Goal: Task Accomplishment & Management: Use online tool/utility

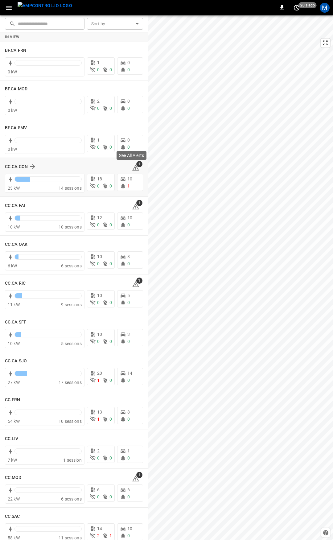
click at [134, 168] on icon at bounding box center [135, 168] width 7 height 6
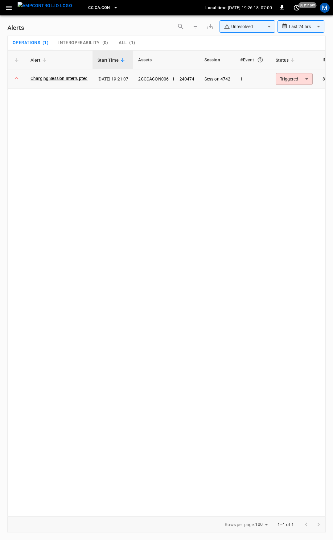
click at [291, 83] on body "**********" at bounding box center [166, 269] width 333 height 538
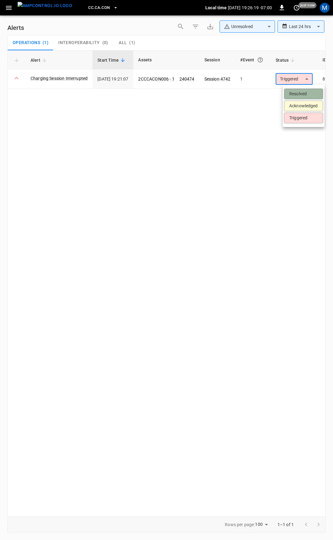
click at [293, 94] on li "Resolved" at bounding box center [303, 93] width 39 height 11
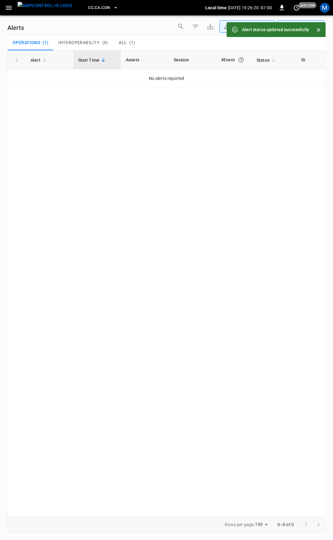
click at [6, 6] on icon "button" at bounding box center [9, 8] width 8 height 8
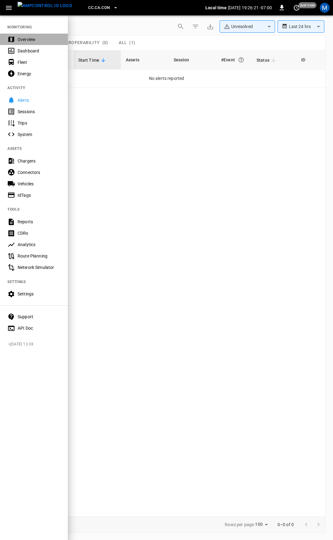
click at [22, 40] on div "Overview" at bounding box center [39, 39] width 43 height 6
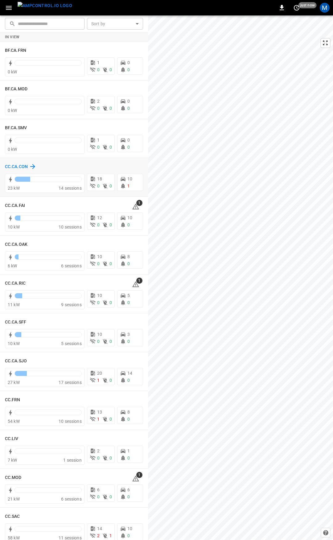
click at [18, 166] on h6 "CC.CA.CON" at bounding box center [16, 166] width 23 height 7
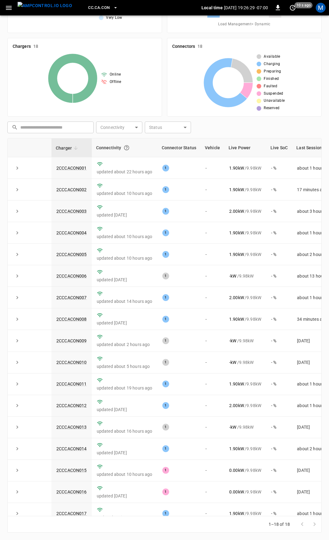
click at [4, 10] on button "button" at bounding box center [8, 7] width 13 height 11
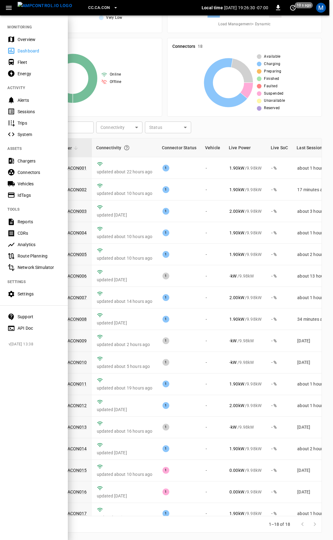
click at [192, 106] on div at bounding box center [166, 270] width 333 height 540
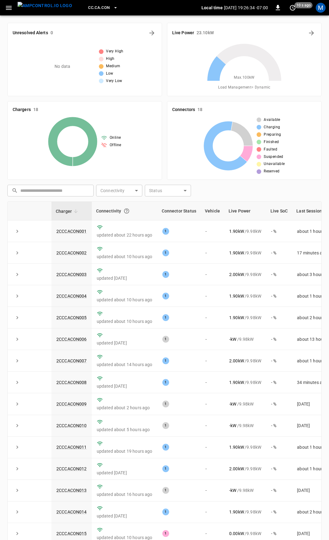
click at [2, 8] on div "CC.CA.CON Local time [DATE] 19:26:34 -07:00 0 10 s ago M" at bounding box center [164, 7] width 329 height 15
click at [14, 8] on button "button" at bounding box center [8, 7] width 13 height 11
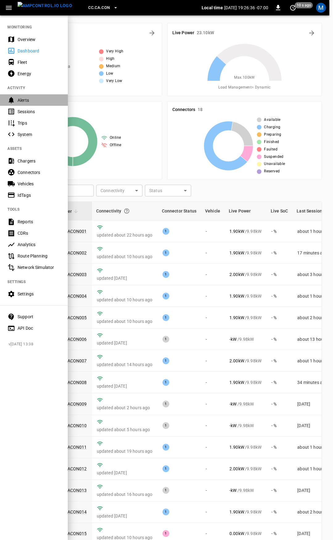
click at [22, 105] on div "Alerts" at bounding box center [34, 99] width 68 height 11
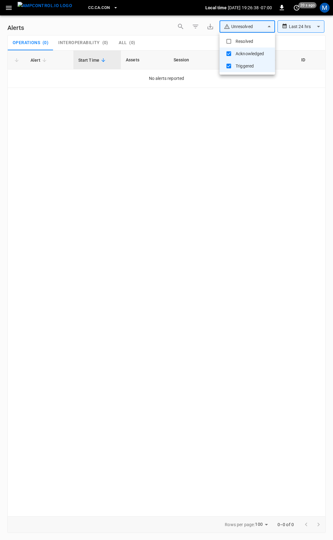
click at [258, 27] on body "**********" at bounding box center [166, 269] width 333 height 538
click at [238, 39] on li "Resolved" at bounding box center [247, 41] width 55 height 12
type input "**********"
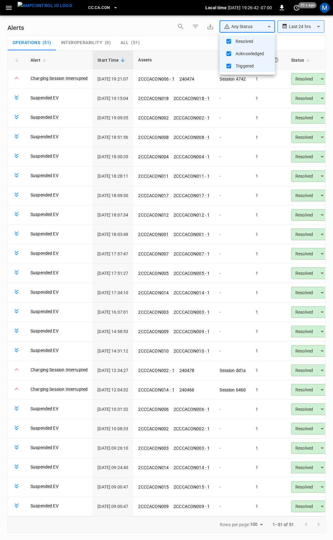
click at [195, 77] on div at bounding box center [166, 270] width 333 height 540
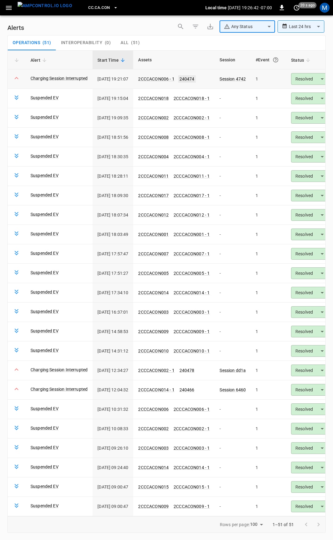
click at [195, 79] on link "240474" at bounding box center [187, 78] width 18 height 7
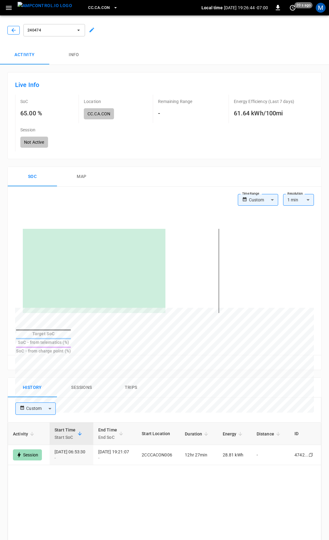
click at [10, 28] on button "button" at bounding box center [13, 30] width 12 height 9
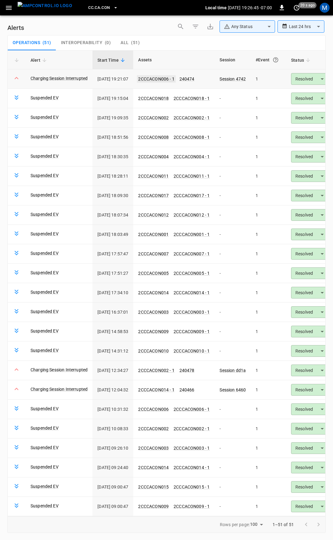
click at [162, 78] on link "2CCCACON006 - 1" at bounding box center [156, 78] width 39 height 7
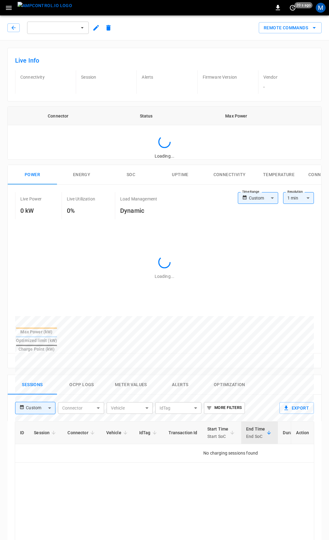
type input "**********"
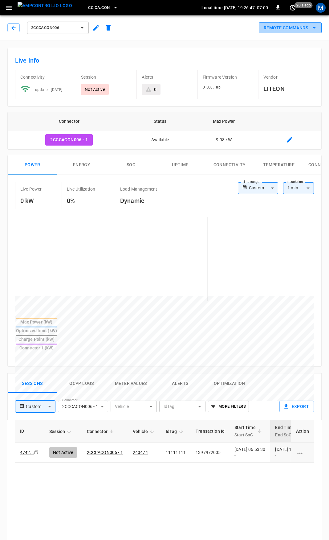
click at [287, 29] on button "Remote Commands" at bounding box center [290, 27] width 63 height 11
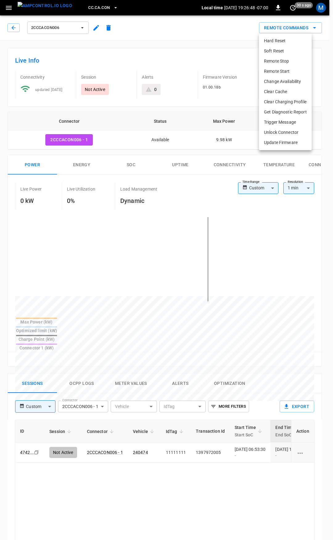
click at [283, 49] on li "Soft Reset" at bounding box center [285, 51] width 53 height 10
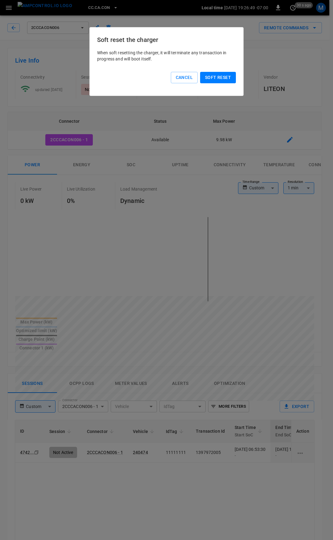
click at [227, 77] on button "Soft reset" at bounding box center [218, 77] width 36 height 11
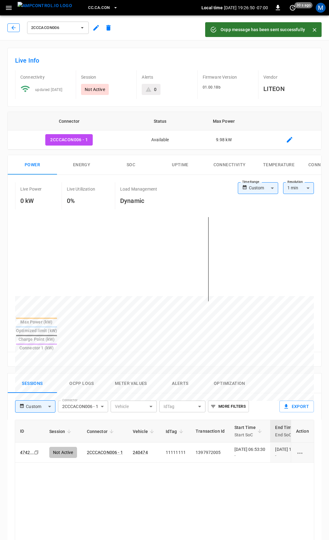
click at [16, 27] on icon "button" at bounding box center [13, 28] width 6 height 6
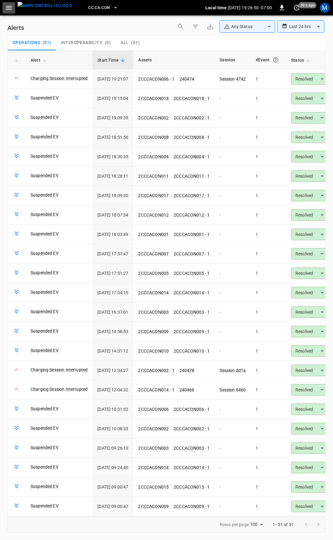
click at [9, 9] on icon "button" at bounding box center [9, 8] width 8 height 8
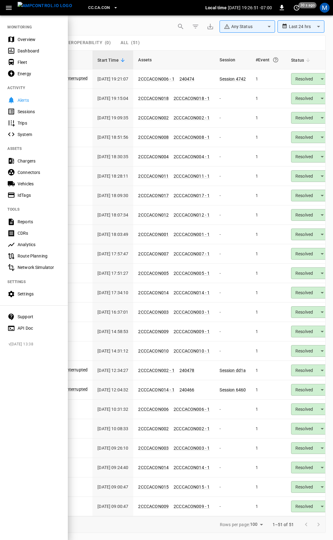
click at [26, 36] on div "Overview" at bounding box center [39, 39] width 43 height 6
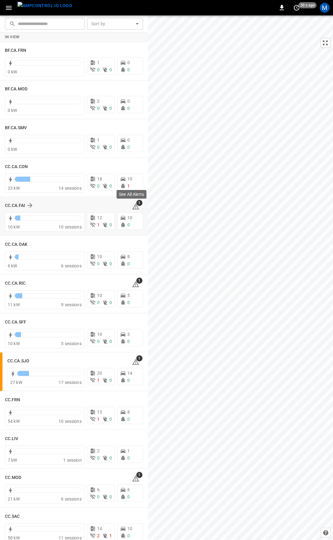
click at [133, 206] on icon at bounding box center [135, 206] width 7 height 6
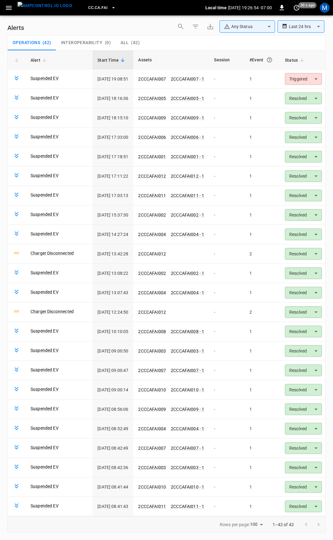
click at [265, 31] on body "**********" at bounding box center [166, 269] width 333 height 538
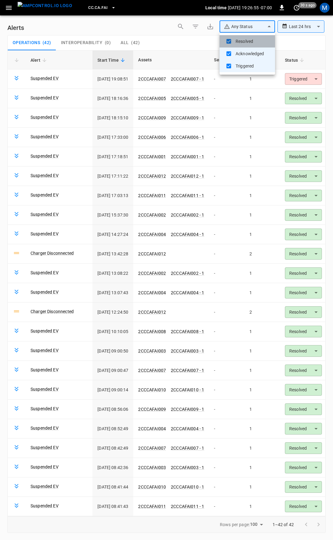
click at [258, 41] on li "Resolved" at bounding box center [247, 41] width 55 height 12
type input "**********"
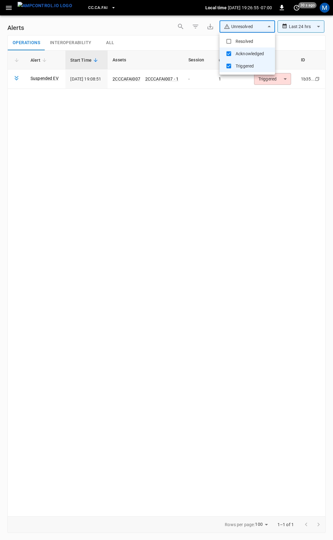
click at [280, 78] on div at bounding box center [166, 270] width 333 height 540
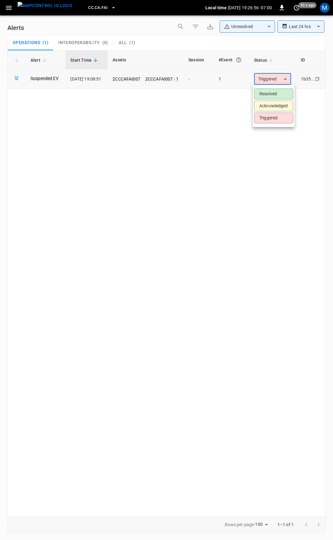
click at [279, 81] on body "**********" at bounding box center [166, 269] width 333 height 538
click at [277, 94] on li "Resolved" at bounding box center [273, 93] width 39 height 11
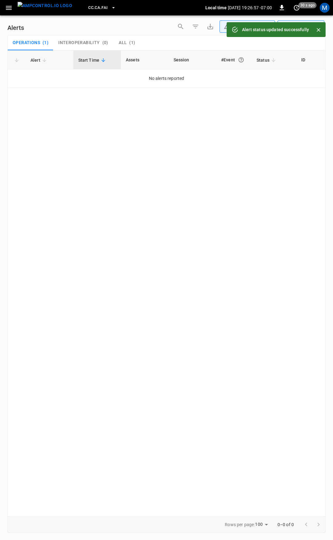
click at [8, 9] on icon "button" at bounding box center [9, 8] width 8 height 8
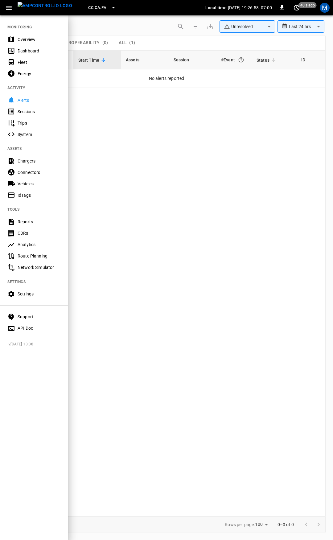
click at [19, 39] on div "Overview" at bounding box center [39, 39] width 43 height 6
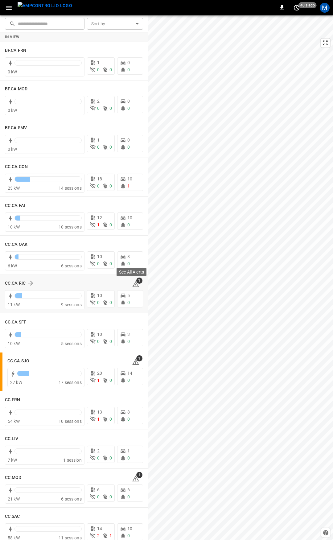
click at [132, 285] on icon at bounding box center [135, 284] width 7 height 7
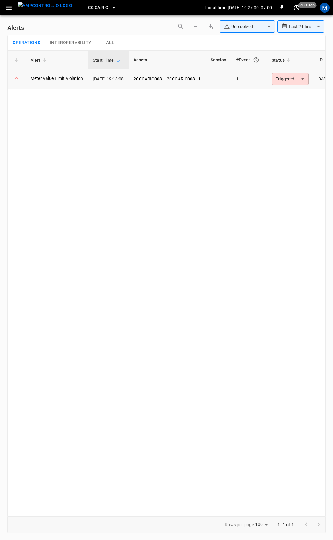
click at [291, 78] on body "**********" at bounding box center [166, 269] width 333 height 538
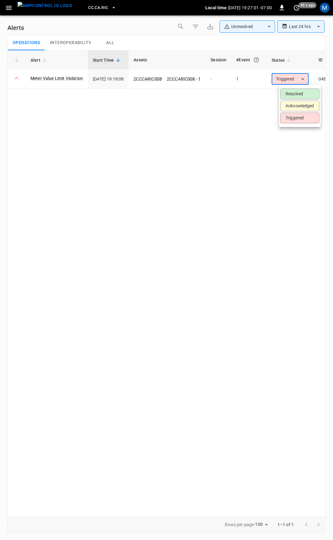
click at [292, 93] on li "Resolved" at bounding box center [299, 93] width 39 height 11
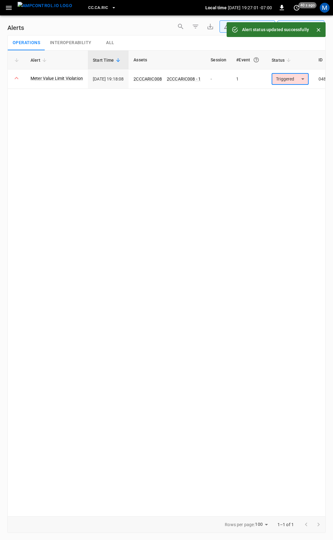
click at [8, 6] on icon "button" at bounding box center [9, 8] width 6 height 4
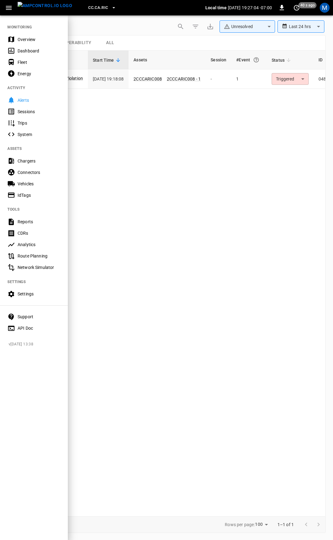
click at [197, 171] on div at bounding box center [166, 270] width 333 height 540
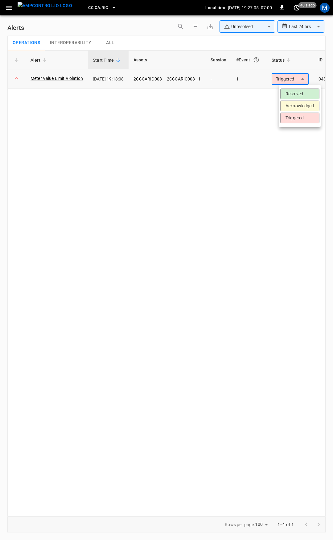
click at [298, 81] on body "**********" at bounding box center [166, 269] width 333 height 538
click at [299, 90] on li "Resolved" at bounding box center [299, 93] width 39 height 11
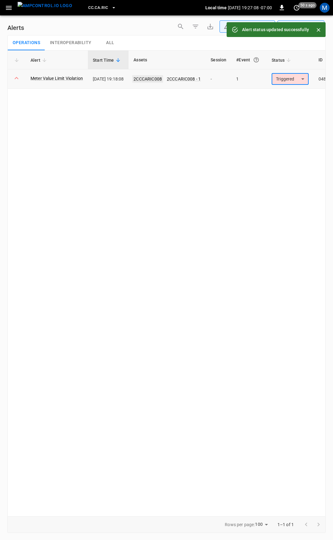
click at [158, 79] on link "2CCCARIC008" at bounding box center [147, 78] width 31 height 7
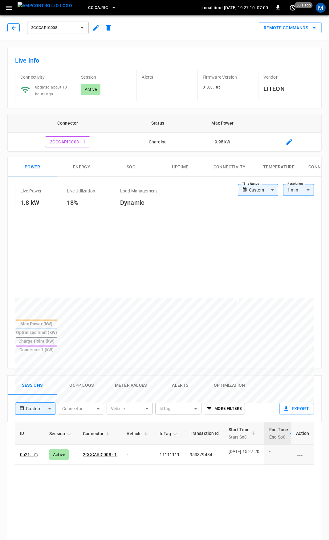
click at [15, 28] on icon "button" at bounding box center [13, 28] width 6 height 6
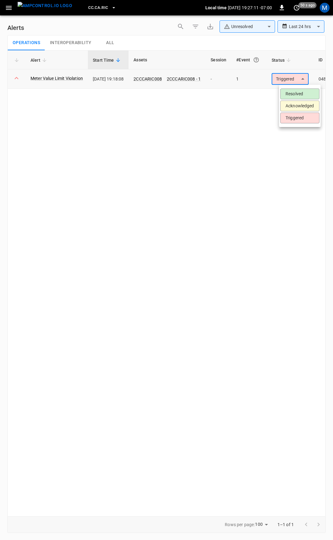
click at [300, 83] on body "**********" at bounding box center [166, 269] width 333 height 538
click at [296, 93] on li "Resolved" at bounding box center [299, 93] width 39 height 11
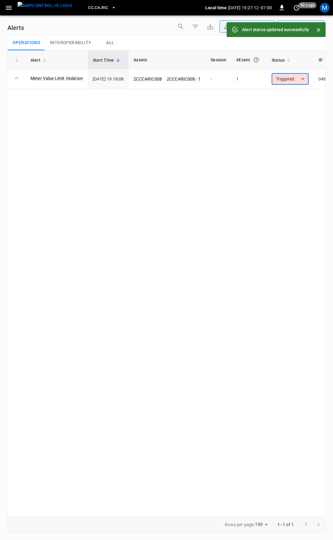
click at [9, 8] on icon "button" at bounding box center [9, 8] width 6 height 4
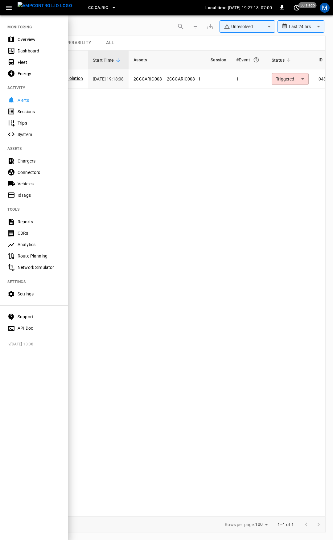
drag, startPoint x: 25, startPoint y: 35, endPoint x: 43, endPoint y: 68, distance: 36.7
click at [26, 36] on div "Overview" at bounding box center [34, 39] width 68 height 11
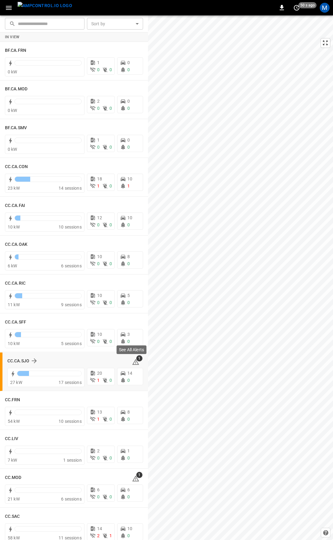
click at [133, 363] on icon at bounding box center [135, 361] width 7 height 7
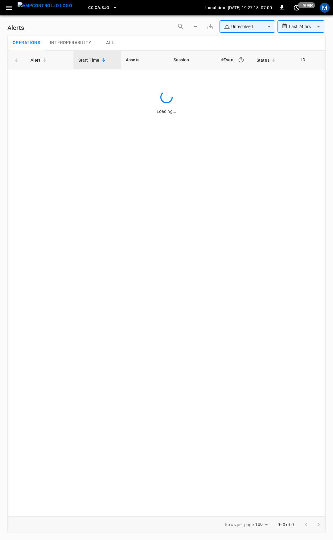
click at [4, 7] on button "button" at bounding box center [8, 7] width 13 height 11
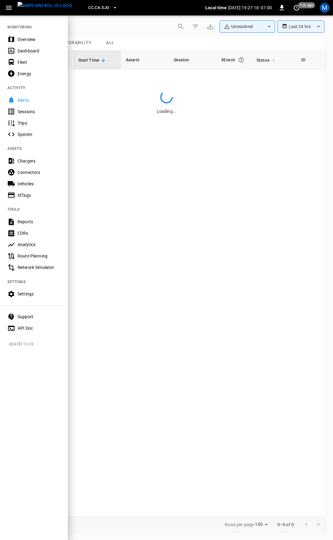
click at [26, 33] on nav "MONITORING Overview Dashboard Fleet Energy ACTIVITY Alerts Sessions Trips Syste…" at bounding box center [34, 176] width 68 height 322
click at [30, 43] on div "Overview" at bounding box center [34, 39] width 68 height 11
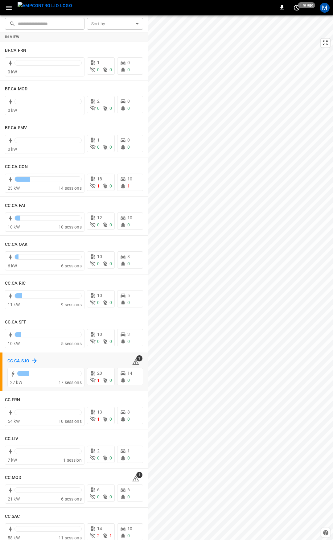
click at [21, 360] on h6 "CC.CA.SJO" at bounding box center [18, 361] width 22 height 7
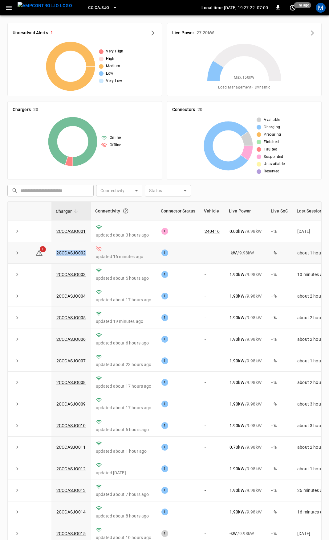
drag, startPoint x: 88, startPoint y: 253, endPoint x: 54, endPoint y: 254, distance: 33.3
click at [54, 254] on td "2CCCASJO002" at bounding box center [70, 253] width 39 height 22
copy link "2CCCASJO002"
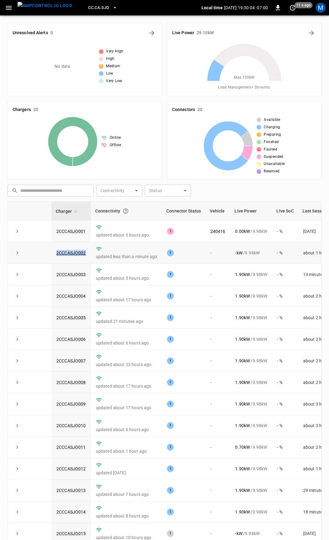
click at [78, 257] on td "2CCCASJO002" at bounding box center [70, 253] width 39 height 22
click at [78, 253] on link "2CCCASJO002" at bounding box center [71, 252] width 32 height 7
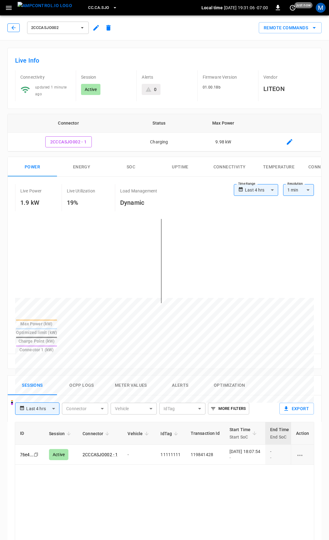
click at [19, 26] on button "button" at bounding box center [13, 27] width 12 height 9
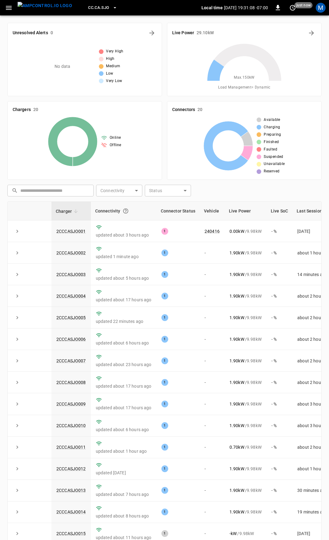
click at [10, 7] on icon "button" at bounding box center [9, 8] width 8 height 8
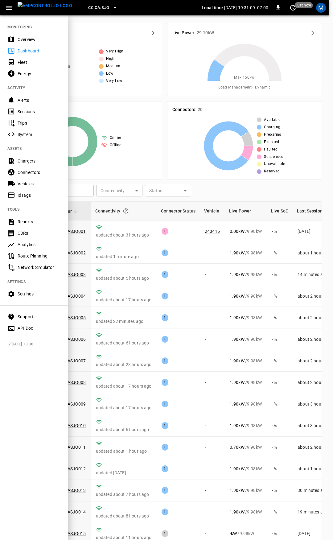
click at [30, 38] on div "Overview" at bounding box center [39, 39] width 43 height 6
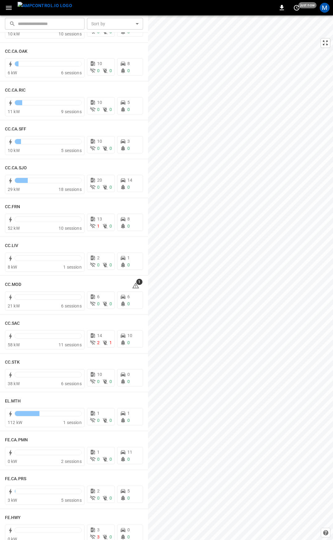
scroll to position [88, 0]
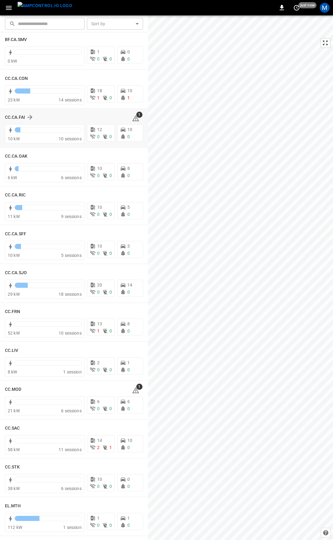
click at [134, 119] on icon at bounding box center [135, 118] width 7 height 6
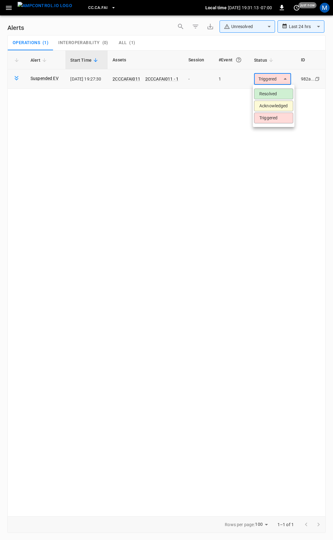
click at [274, 79] on body "**********" at bounding box center [166, 269] width 333 height 538
click at [273, 93] on li "Resolved" at bounding box center [273, 93] width 39 height 11
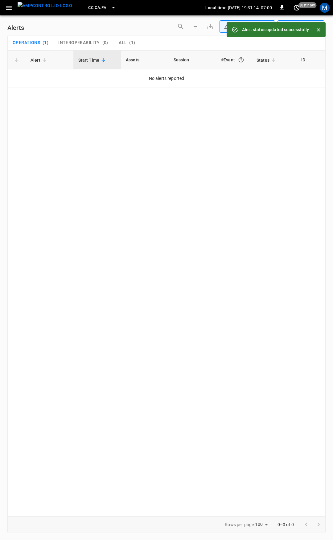
click at [6, 10] on icon "button" at bounding box center [9, 8] width 8 height 8
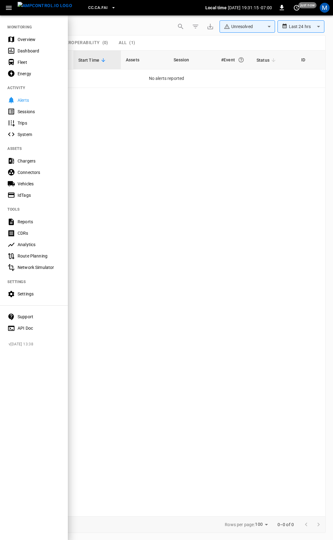
click at [22, 39] on div "Overview" at bounding box center [39, 39] width 43 height 6
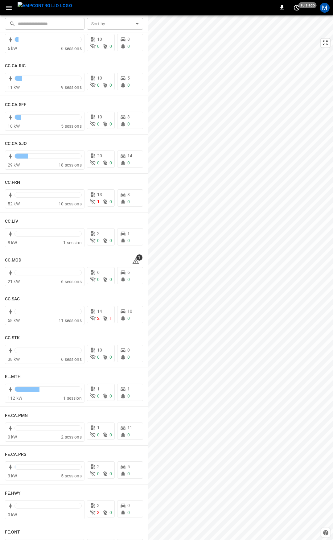
scroll to position [306, 0]
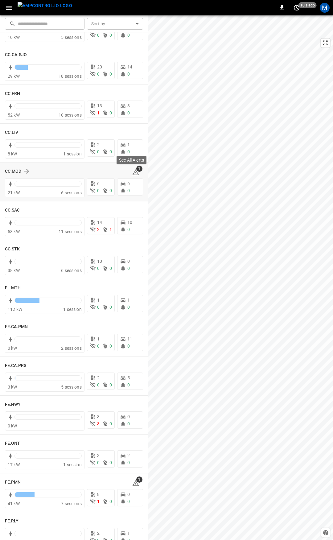
click at [132, 170] on icon at bounding box center [135, 172] width 7 height 6
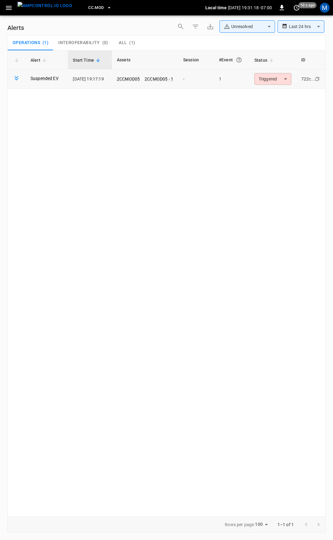
click at [280, 78] on body "**********" at bounding box center [166, 269] width 333 height 538
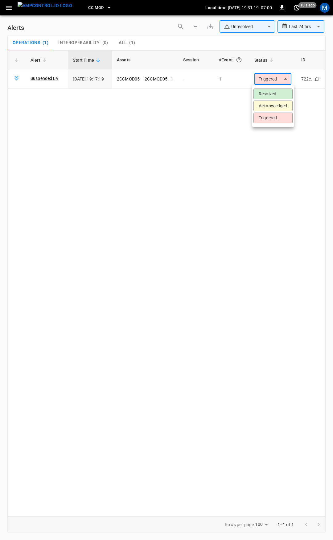
click at [275, 95] on li "Resolved" at bounding box center [272, 93] width 39 height 11
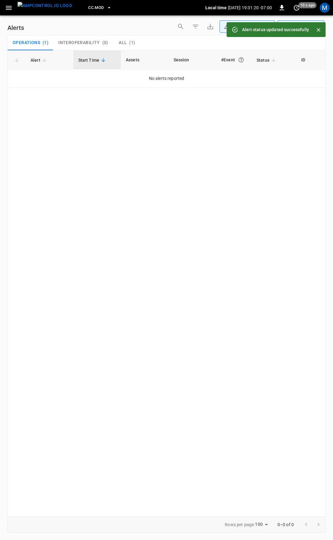
click at [13, 10] on button "button" at bounding box center [8, 7] width 13 height 11
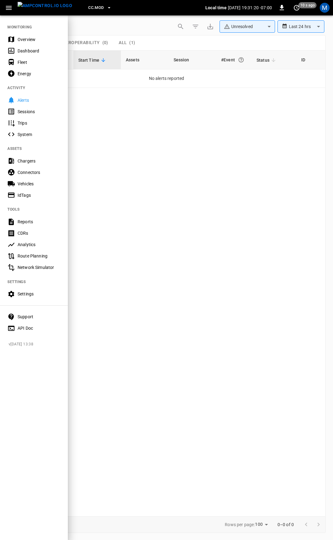
click at [35, 39] on div "Overview" at bounding box center [39, 39] width 43 height 6
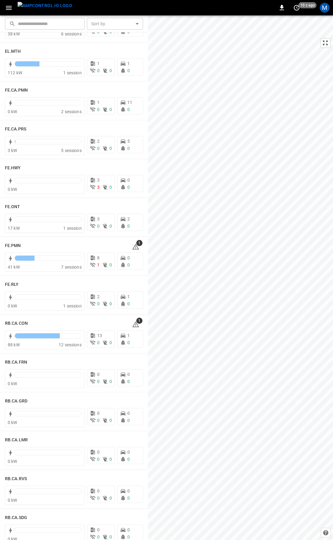
scroll to position [555, 0]
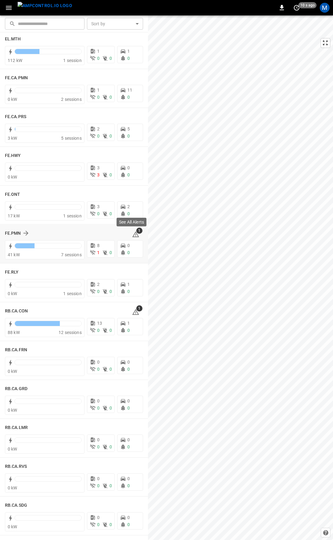
click at [132, 235] on icon at bounding box center [135, 234] width 7 height 7
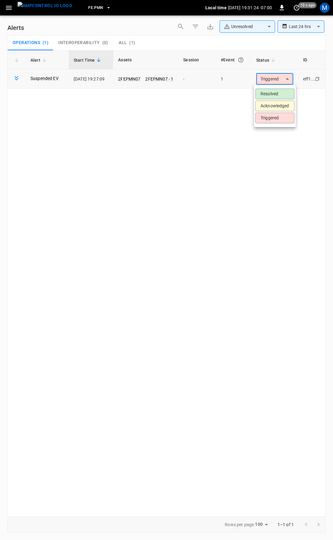
click at [272, 81] on body "**********" at bounding box center [166, 269] width 333 height 538
click at [272, 91] on li "Resolved" at bounding box center [274, 93] width 39 height 11
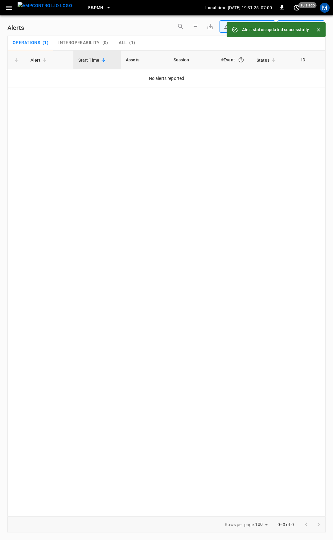
click at [5, 6] on icon "button" at bounding box center [9, 8] width 8 height 8
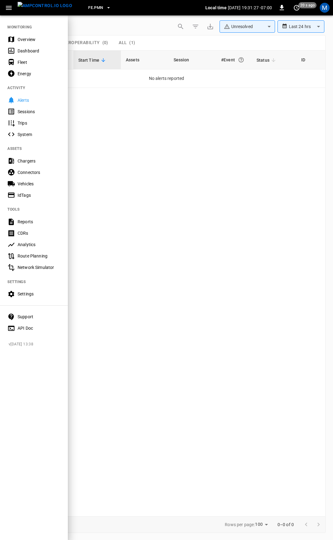
click at [24, 38] on div "Overview" at bounding box center [39, 39] width 43 height 6
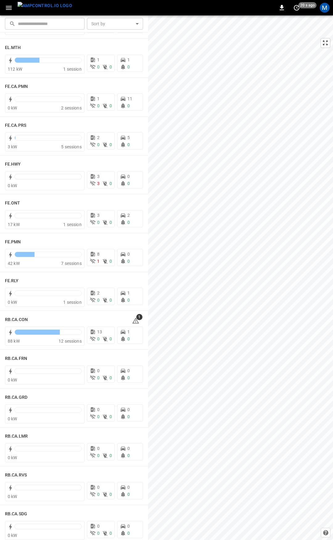
scroll to position [643, 0]
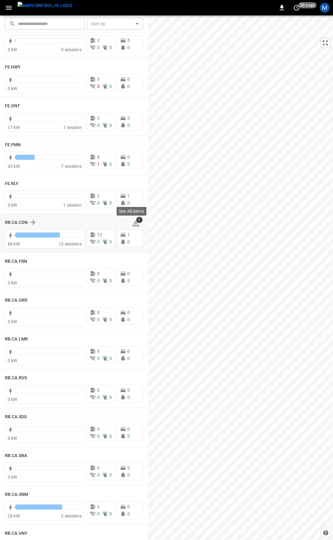
click at [132, 223] on icon at bounding box center [135, 223] width 7 height 7
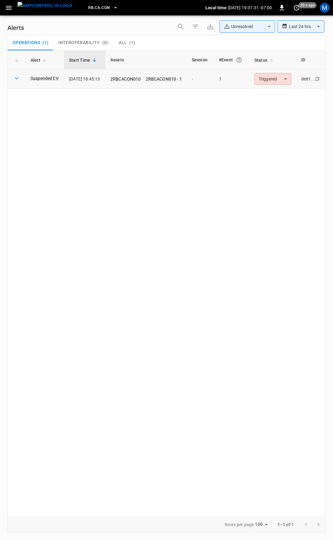
click at [285, 76] on body "**********" at bounding box center [166, 269] width 333 height 538
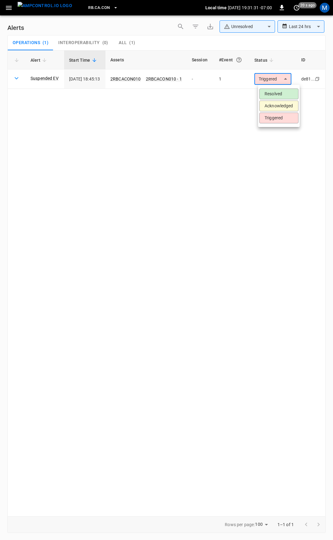
click at [273, 95] on li "Resolved" at bounding box center [278, 93] width 39 height 11
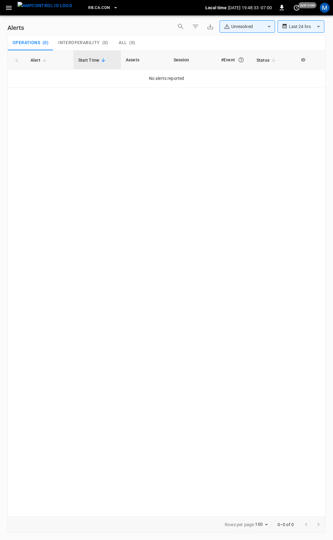
click at [12, 4] on icon "button" at bounding box center [9, 8] width 8 height 8
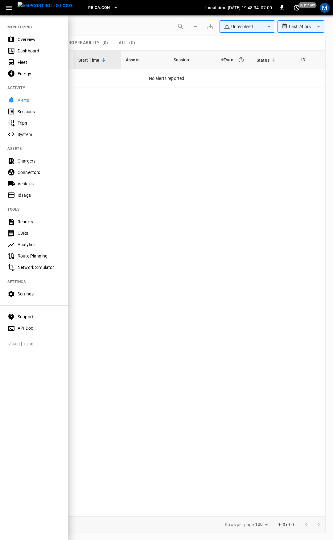
click at [29, 41] on div "Overview" at bounding box center [39, 39] width 43 height 6
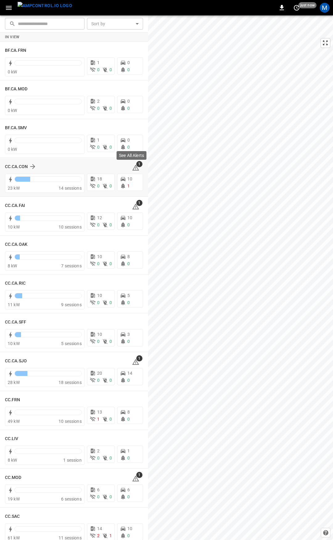
click at [136, 165] on span "1" at bounding box center [139, 164] width 6 height 6
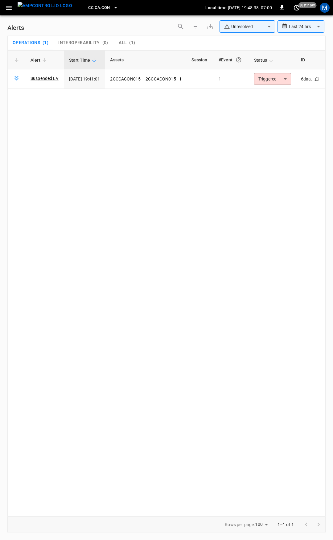
click at [274, 91] on div "Alert Start Time Assets Session #Event Status ID Suspended EV [DATE] 19:41:01 2…" at bounding box center [166, 283] width 318 height 466
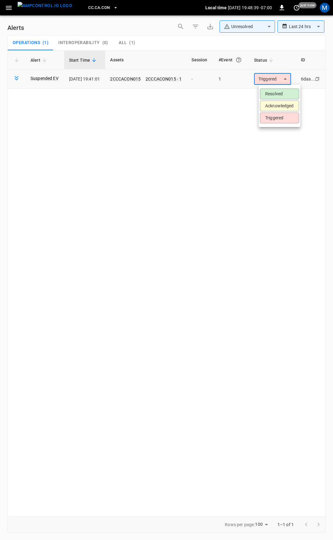
click at [277, 80] on body "**********" at bounding box center [166, 269] width 333 height 538
click at [279, 91] on li "Resolved" at bounding box center [279, 93] width 39 height 11
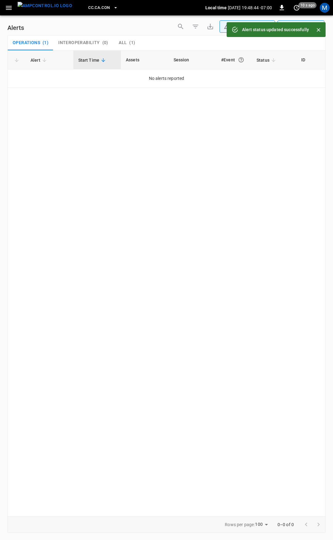
drag, startPoint x: 7, startPoint y: 4, endPoint x: 8, endPoint y: 7, distance: 3.4
click at [7, 3] on button "button" at bounding box center [8, 7] width 13 height 11
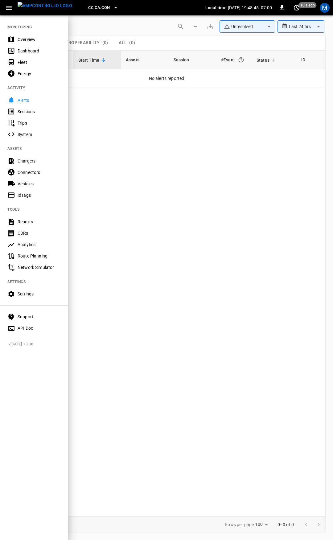
click at [28, 39] on div "Overview" at bounding box center [39, 39] width 43 height 6
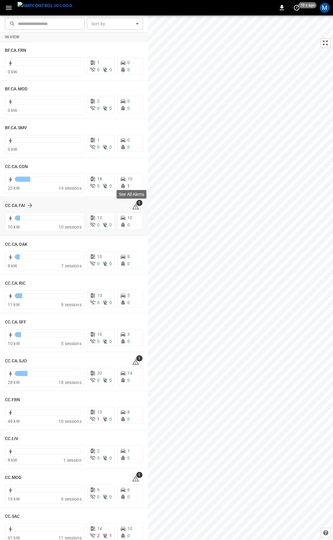
click at [134, 206] on icon at bounding box center [135, 206] width 7 height 6
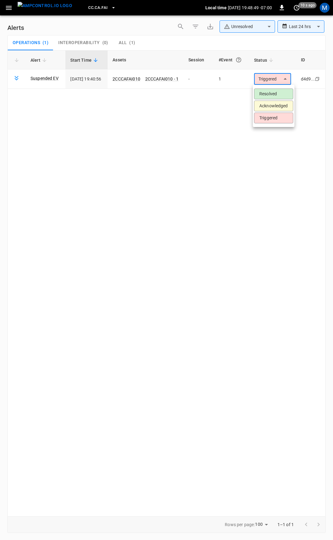
click at [274, 80] on body "**********" at bounding box center [166, 269] width 333 height 538
click at [269, 93] on li "Resolved" at bounding box center [273, 93] width 39 height 11
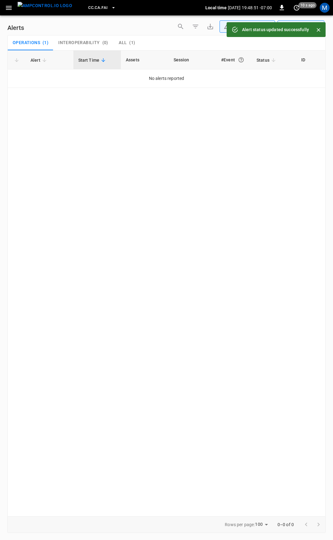
click at [10, 8] on icon "button" at bounding box center [9, 8] width 6 height 4
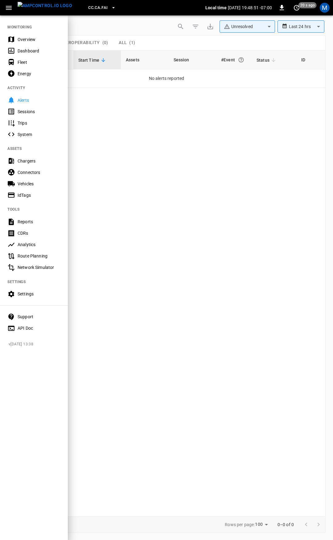
click at [16, 40] on div "Overview" at bounding box center [34, 39] width 68 height 11
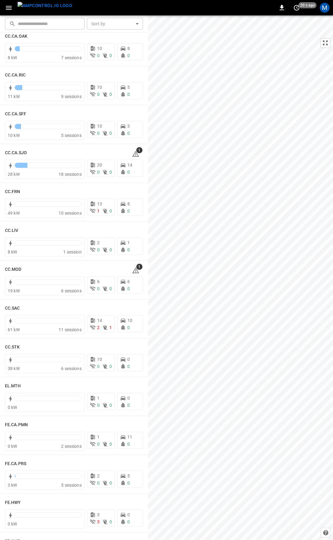
scroll to position [233, 0]
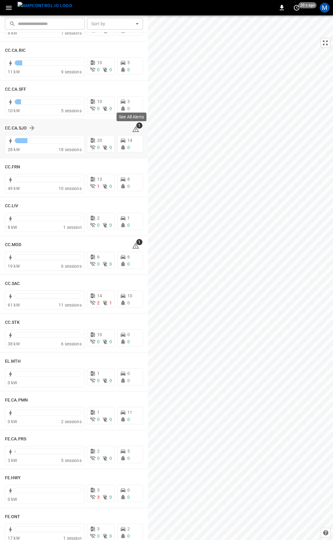
click at [132, 126] on icon at bounding box center [135, 128] width 7 height 7
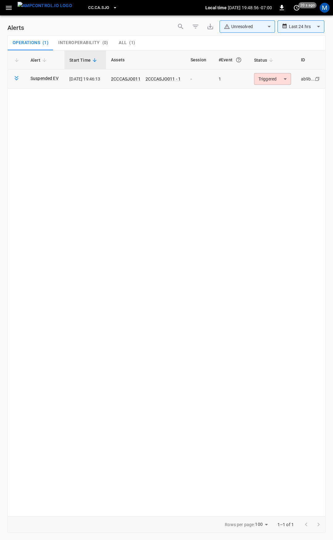
click at [273, 82] on body "**********" at bounding box center [166, 269] width 333 height 538
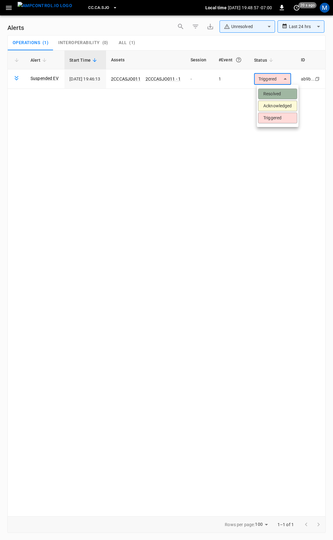
drag, startPoint x: 273, startPoint y: 95, endPoint x: 260, endPoint y: 95, distance: 13.3
click at [273, 93] on li "Resolved" at bounding box center [277, 93] width 39 height 11
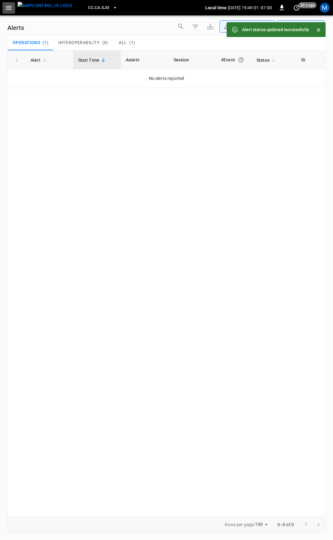
click at [7, 12] on button "button" at bounding box center [8, 7] width 13 height 11
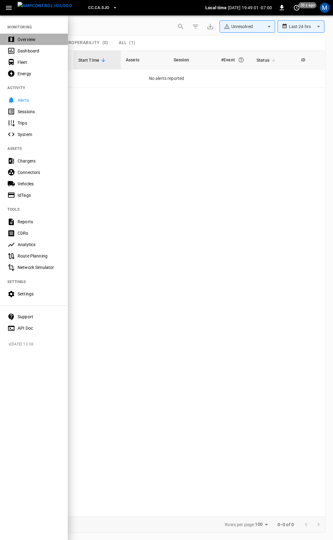
click at [20, 35] on div "Overview" at bounding box center [34, 39] width 68 height 11
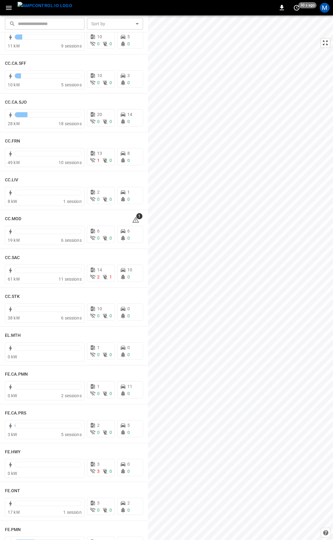
scroll to position [391, 0]
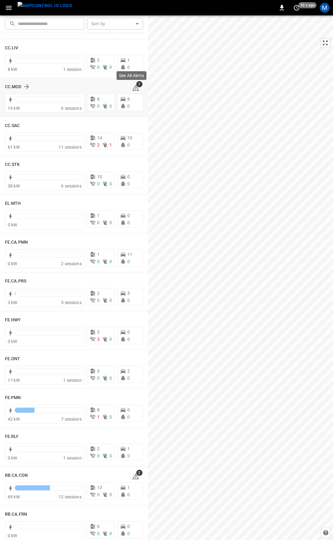
click at [132, 88] on icon at bounding box center [135, 88] width 7 height 6
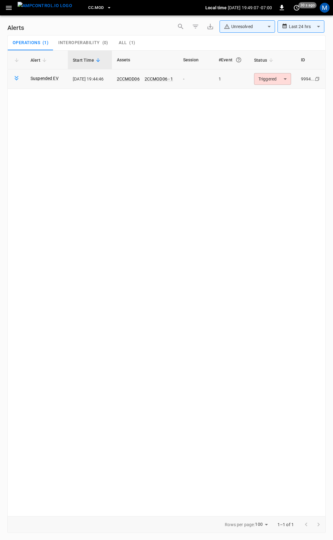
click at [283, 80] on body "**********" at bounding box center [166, 269] width 333 height 538
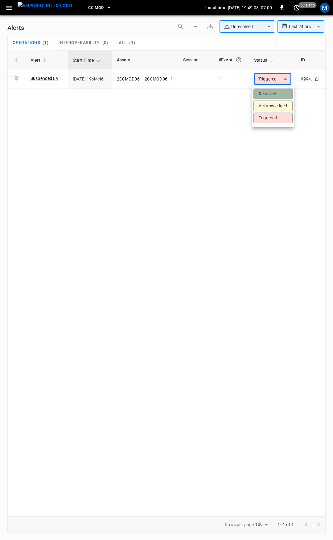
click at [284, 91] on li "Resolved" at bounding box center [272, 93] width 39 height 11
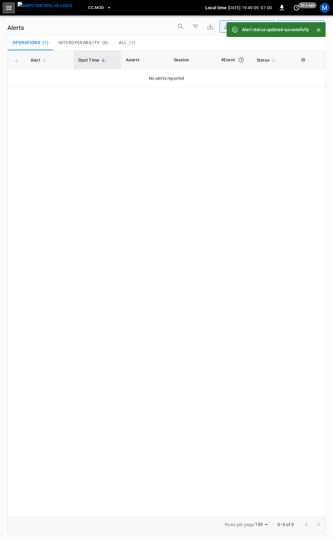
click at [13, 9] on button "button" at bounding box center [8, 7] width 13 height 11
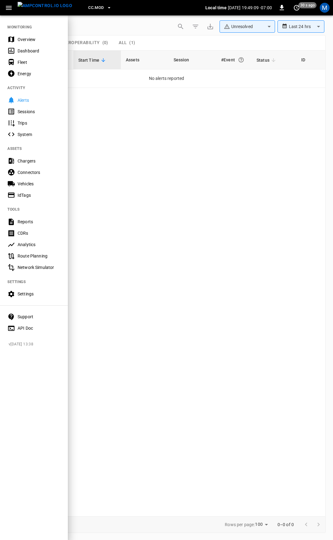
click at [29, 41] on div "Overview" at bounding box center [39, 39] width 43 height 6
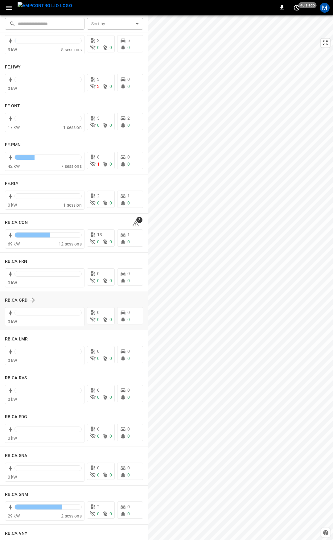
scroll to position [645, 0]
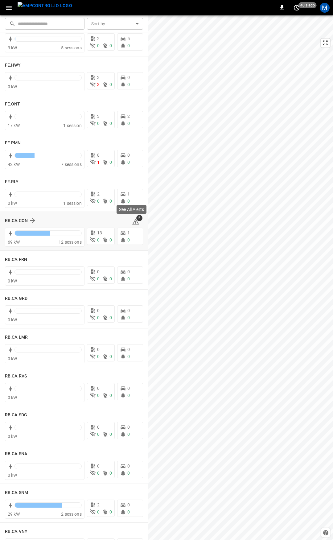
click at [136, 220] on span "2" at bounding box center [139, 218] width 6 height 6
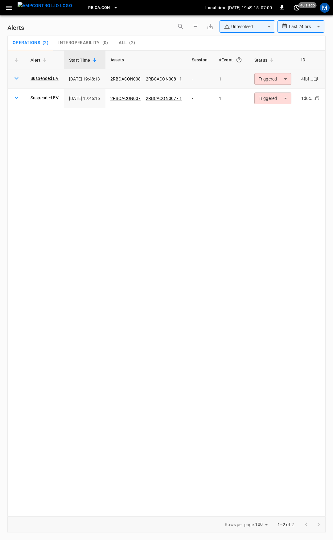
click at [291, 80] on body "**********" at bounding box center [166, 269] width 333 height 538
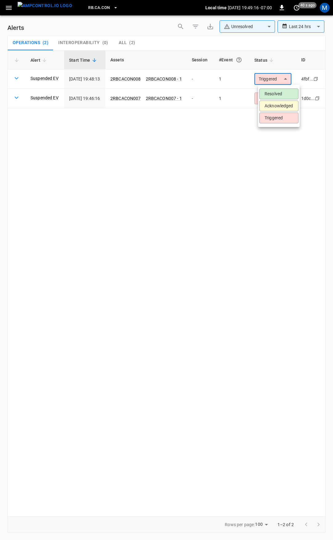
click at [290, 99] on ul "Resolved Acknowledged Triggered" at bounding box center [279, 106] width 42 height 42
click at [289, 98] on li "Resolved" at bounding box center [278, 93] width 39 height 11
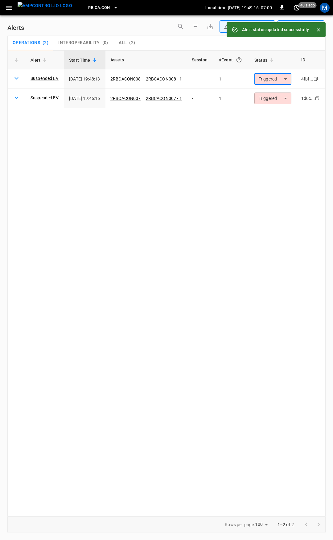
click at [286, 102] on div "Alert Start Time Assets Session #Event Status ID Suspended EV [DATE] 19:48:13 2…" at bounding box center [166, 283] width 318 height 466
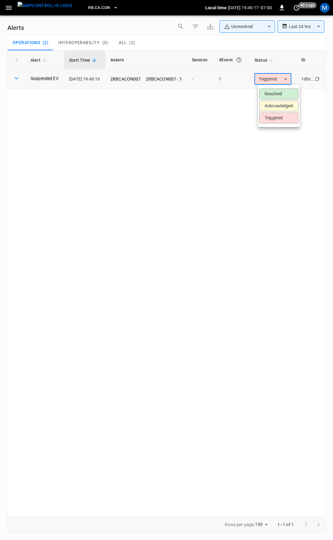
click at [277, 81] on body "**********" at bounding box center [166, 269] width 333 height 538
click at [277, 94] on li "Resolved" at bounding box center [278, 93] width 39 height 11
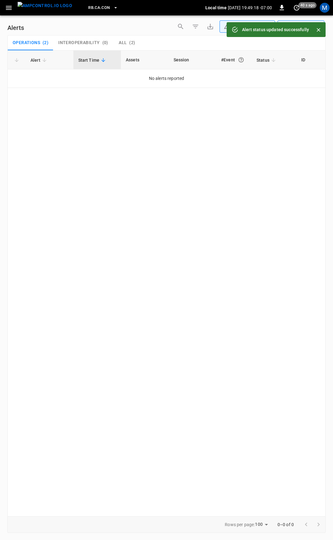
click at [7, 2] on div "RB.CA.CON Local time [DATE] 19:49:18 -07:00 0 40 s ago M" at bounding box center [166, 7] width 333 height 15
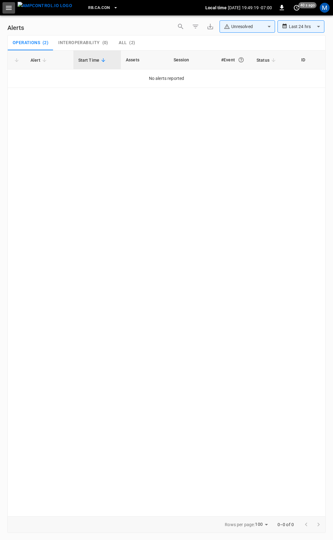
click at [7, 9] on icon "button" at bounding box center [9, 8] width 8 height 8
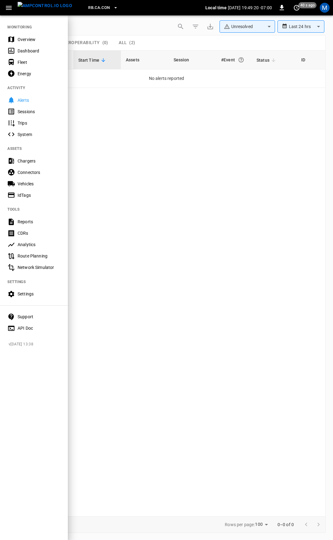
click at [25, 35] on div "Overview" at bounding box center [34, 39] width 68 height 11
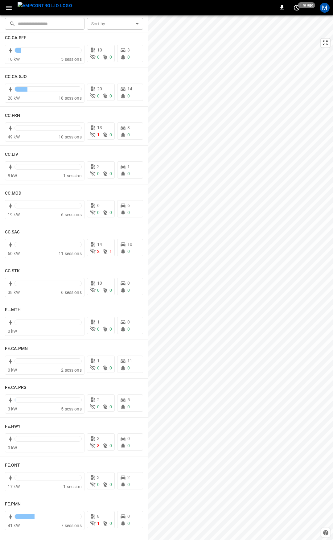
scroll to position [282, 0]
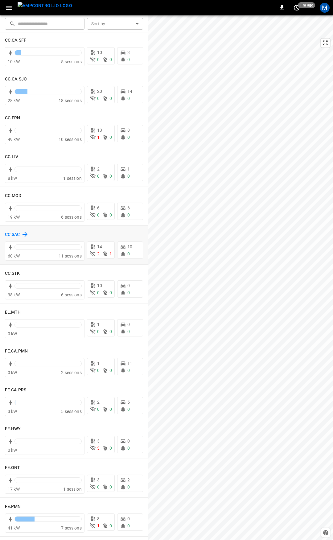
click at [15, 236] on h6 "CC.SAC" at bounding box center [12, 234] width 15 height 7
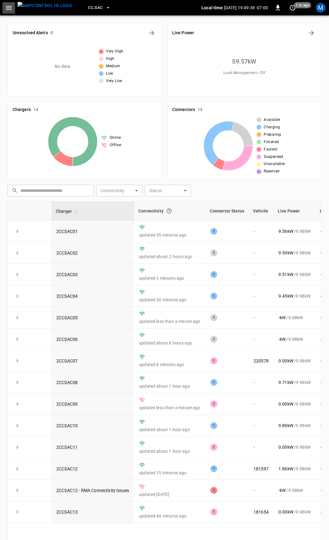
click at [7, 6] on icon "button" at bounding box center [9, 8] width 8 height 8
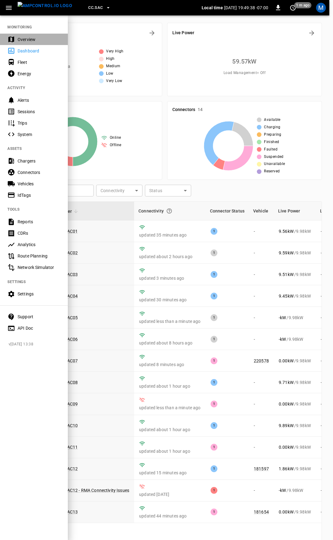
click at [24, 36] on div "Overview" at bounding box center [34, 39] width 68 height 11
